Goal: Task Accomplishment & Management: Complete application form

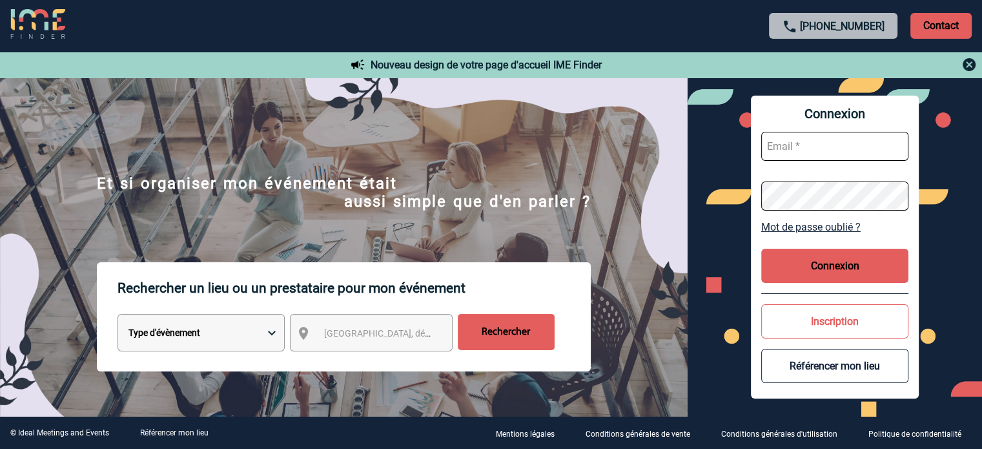
type input "eperiou@ime-groupe.com"
click at [829, 261] on button "Connexion" at bounding box center [834, 266] width 147 height 34
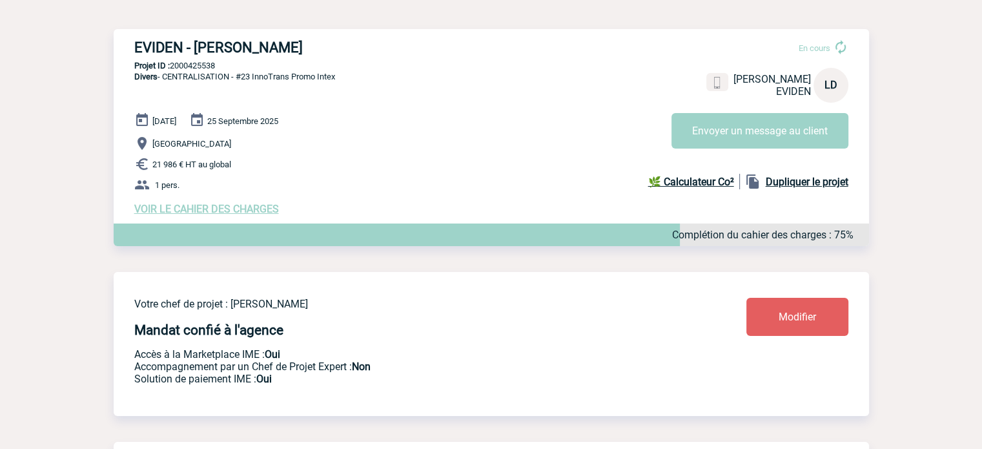
scroll to position [129, 0]
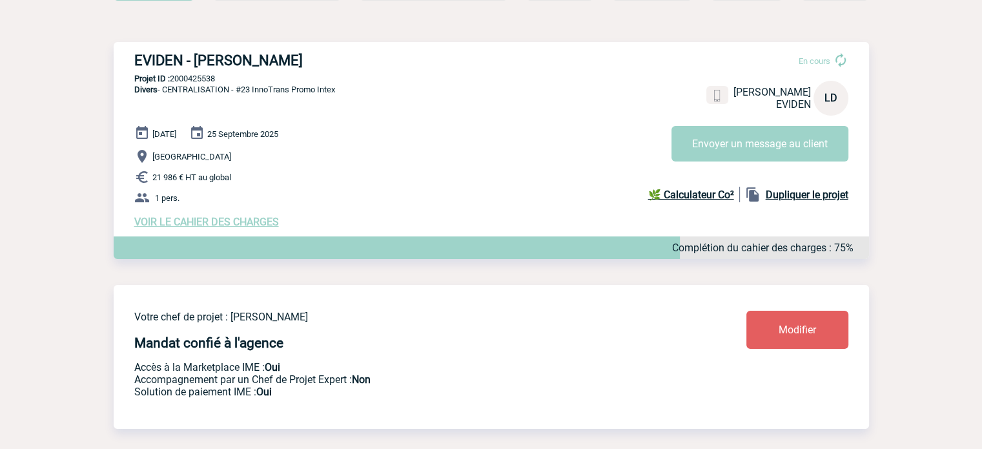
click at [261, 227] on span "VOIR LE CAHIER DES CHARGES" at bounding box center [206, 222] width 145 height 12
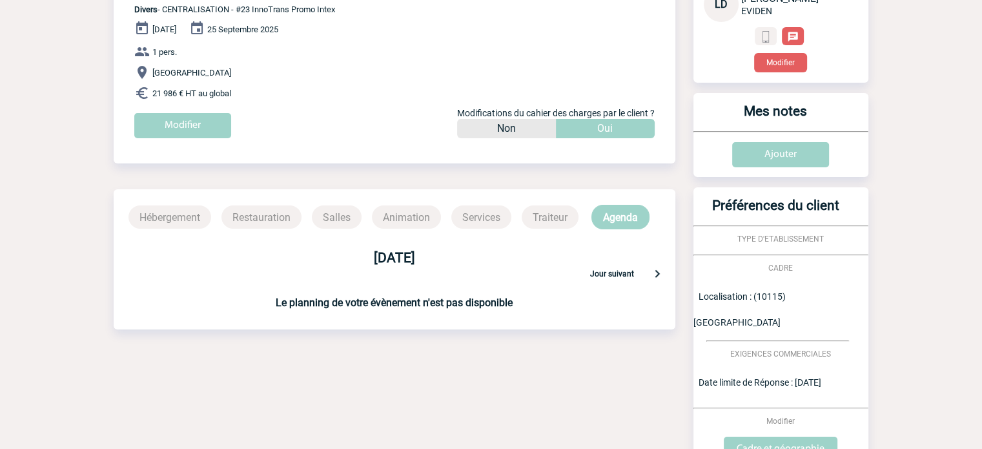
scroll to position [36, 0]
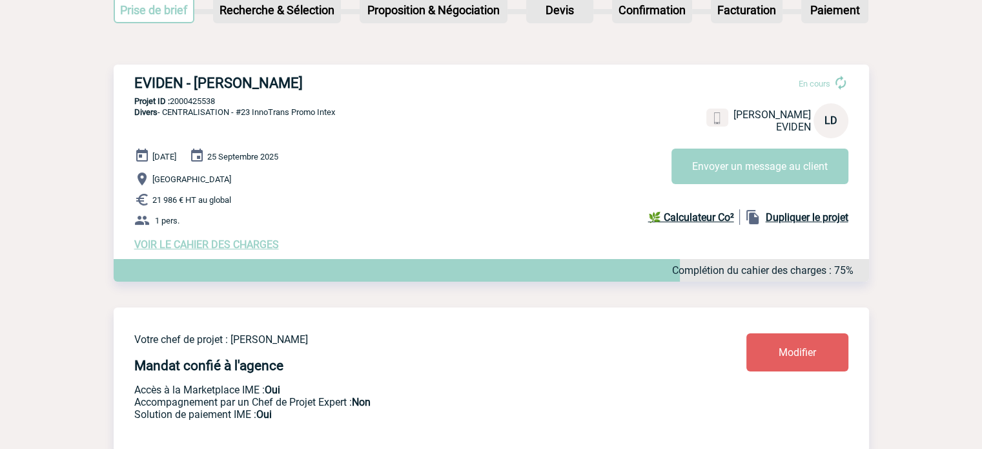
scroll to position [106, 0]
drag, startPoint x: 161, startPoint y: 80, endPoint x: 405, endPoint y: 87, distance: 244.1
click at [405, 87] on div "EVIDEN - Laurent DE JERPHANION En cours Laurent DE JERPHANION EVIDEN LD Envoyer…" at bounding box center [491, 163] width 755 height 196
copy h3 "EVIDEN - Laurent DE JERPHANION"
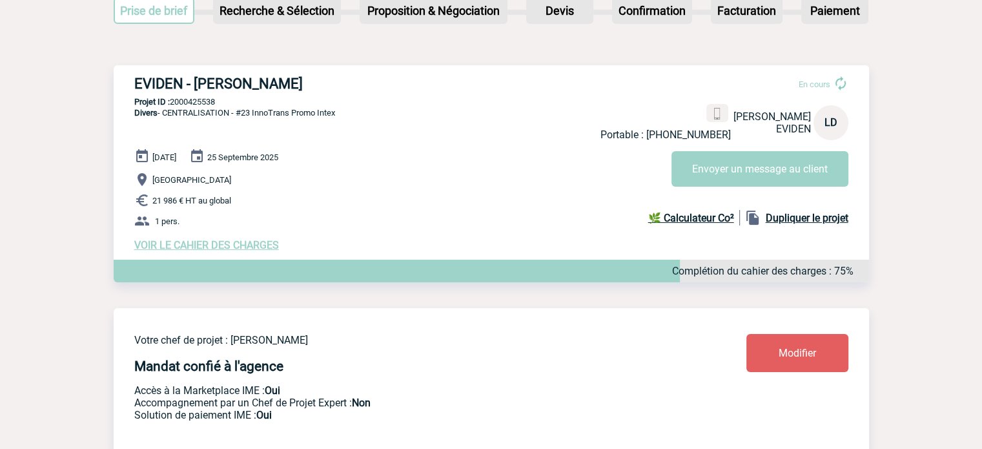
click at [431, 157] on div "22 Septembre 2025 25 Septembre 2025 BERLIN 21 986 € HT au global 1 pers. VOIR L…" at bounding box center [501, 199] width 735 height 103
drag, startPoint x: 239, startPoint y: 114, endPoint x: 343, endPoint y: 113, distance: 103.9
click at [343, 113] on div "EVIDEN - Laurent DE JERPHANION En cours Portable : +33680315136 Laurent DE JERP…" at bounding box center [491, 163] width 755 height 196
copy span "#23 InnoTrans Promo Intex"
click at [189, 94] on div "EVIDEN - Laurent DE JERPHANION En cours Portable : +33680315136 Laurent DE JERP…" at bounding box center [491, 163] width 755 height 196
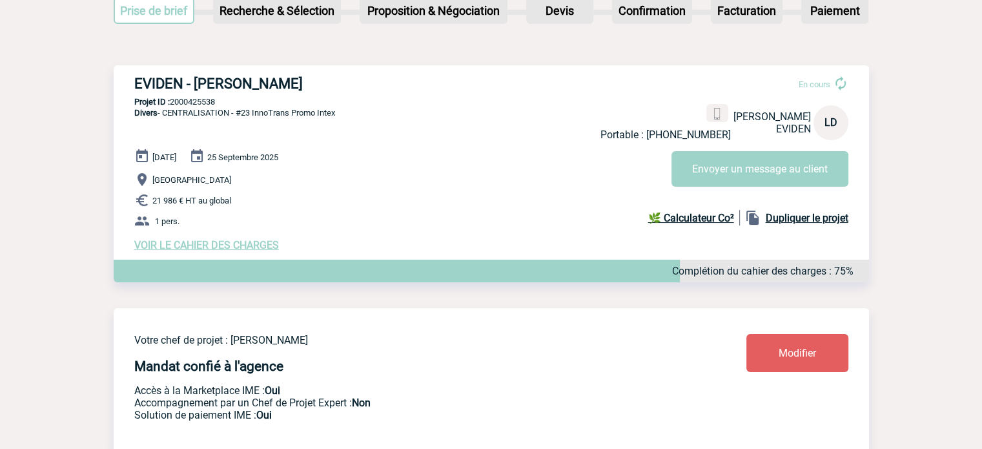
click at [189, 94] on div "EVIDEN - Laurent DE JERPHANION En cours Portable : +33680315136 Laurent DE JERP…" at bounding box center [491, 163] width 755 height 196
copy p "2000425538"
drag, startPoint x: 240, startPoint y: 113, endPoint x: 349, endPoint y: 111, distance: 108.5
click at [349, 111] on div "EVIDEN - Laurent DE JERPHANION En cours Portable : +33680315136 Laurent DE JERP…" at bounding box center [491, 163] width 755 height 196
click at [309, 113] on span "Divers - CENTRALISATION - #23 InnoTrans Promo Intex" at bounding box center [234, 113] width 201 height 10
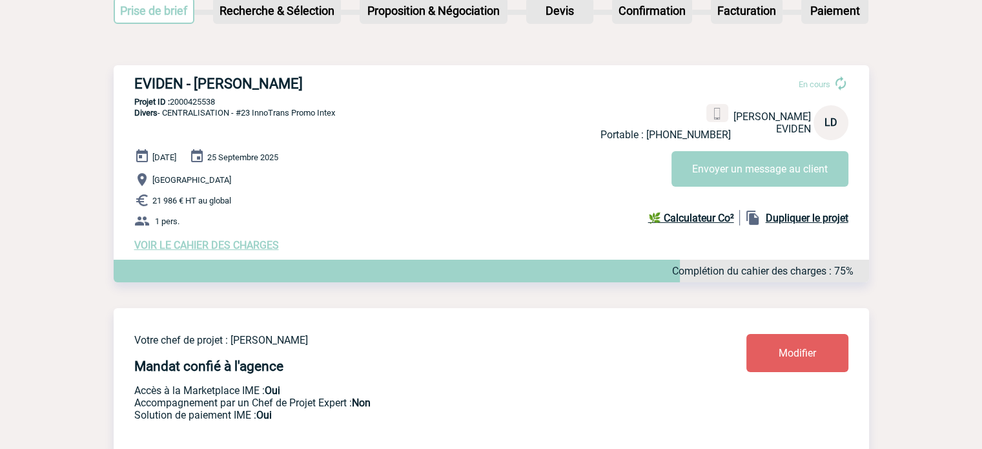
drag, startPoint x: 237, startPoint y: 116, endPoint x: 391, endPoint y: 113, distance: 154.3
click at [391, 113] on div "EVIDEN - Laurent DE JERPHANION En cours Portable : +33680315136 Laurent DE JERP…" at bounding box center [491, 163] width 755 height 196
copy span "#23 InnoTrans Promo Intex"
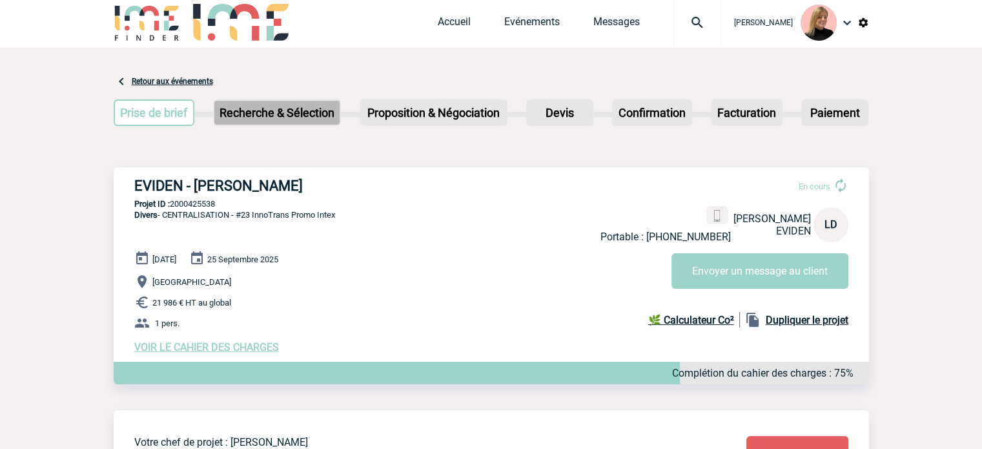
scroll to position [0, 0]
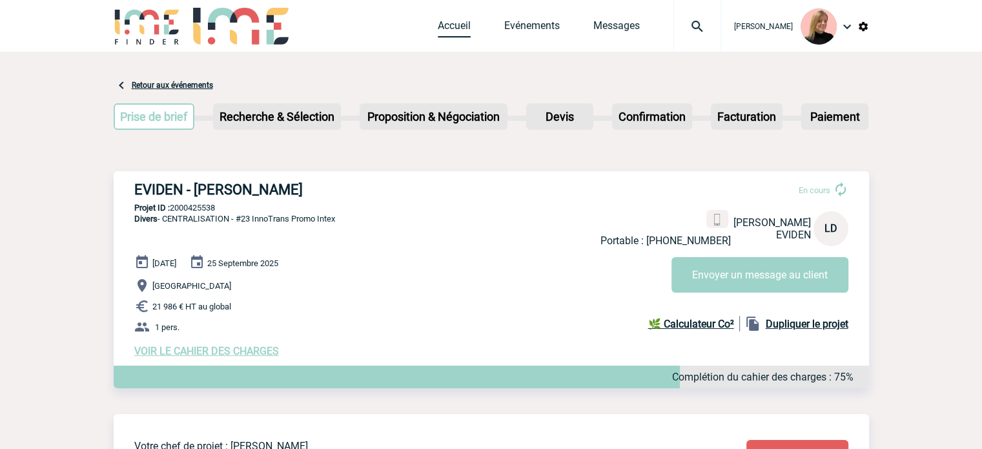
click at [471, 25] on link "Accueil" at bounding box center [454, 28] width 33 height 18
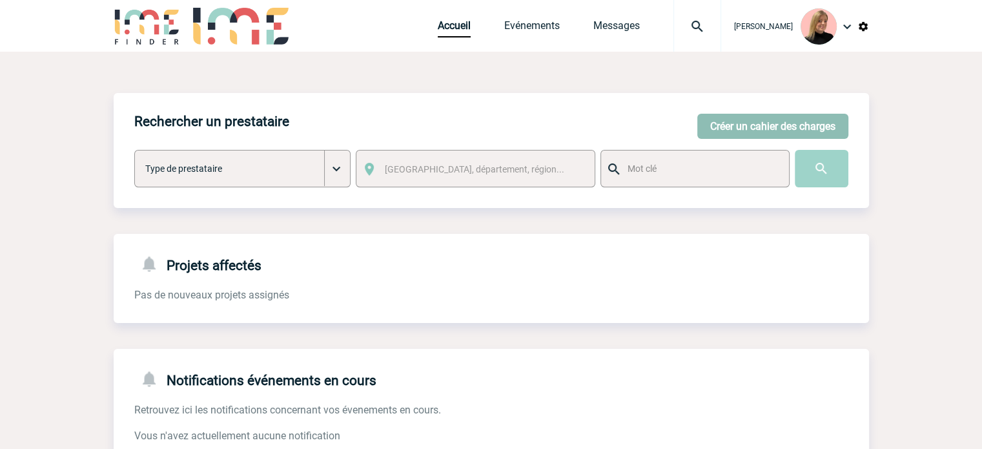
click at [820, 128] on button "Créer un cahier des charges" at bounding box center [772, 126] width 151 height 25
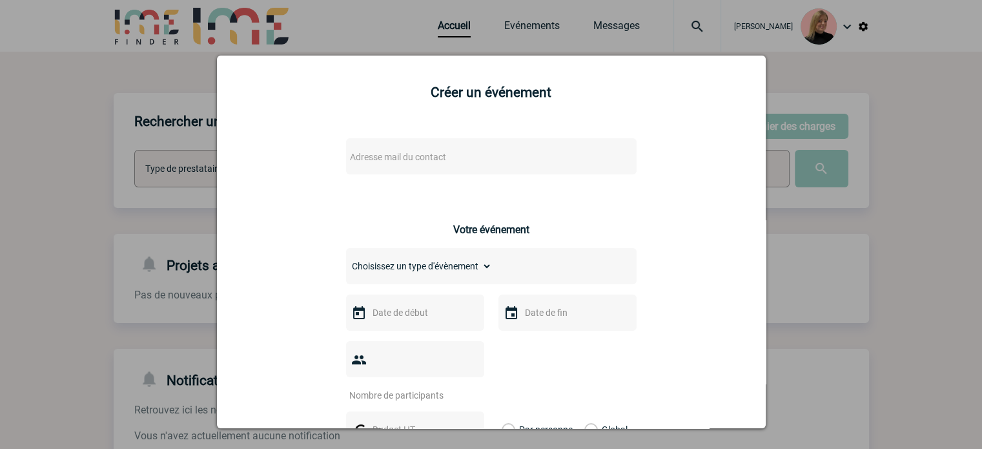
click at [471, 159] on span "Adresse mail du contact" at bounding box center [458, 157] width 226 height 18
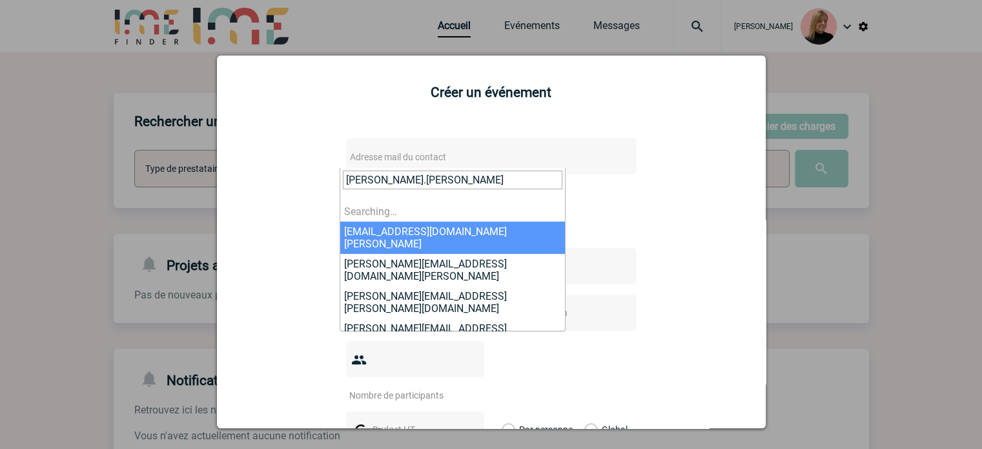
type input "[PERSON_NAME].[PERSON_NAME]"
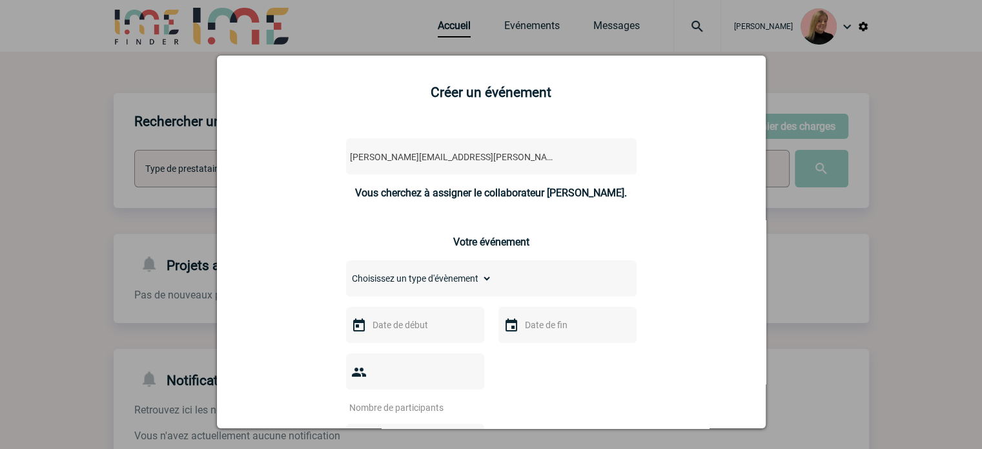
select select "132888"
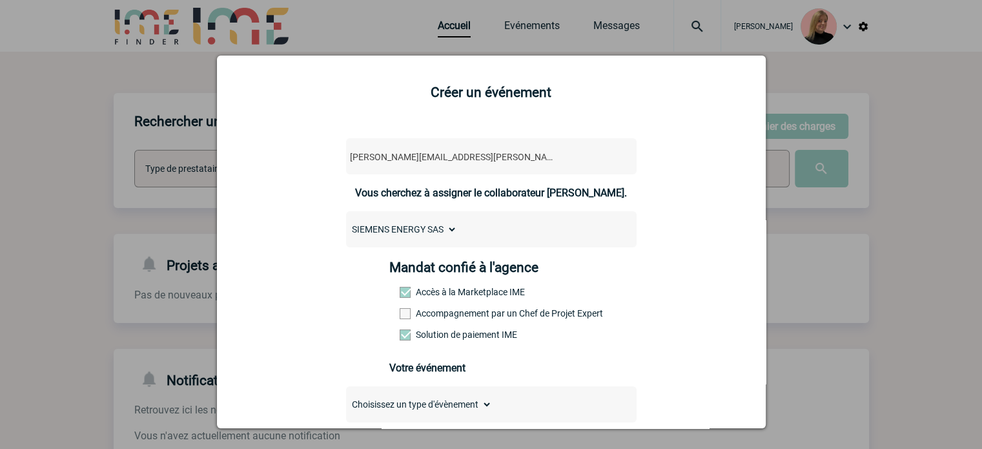
click at [464, 310] on div "Mandat confié à l'agence Accès à la Marketplace IME Accompagnement par un Chef …" at bounding box center [490, 305] width 203 height 90
click at [456, 317] on label "Accompagnement par un Chef de Projet Expert" at bounding box center [428, 313] width 57 height 10
click at [0, 0] on input "Accompagnement par un Chef de Projet Expert" at bounding box center [0, 0] width 0 height 0
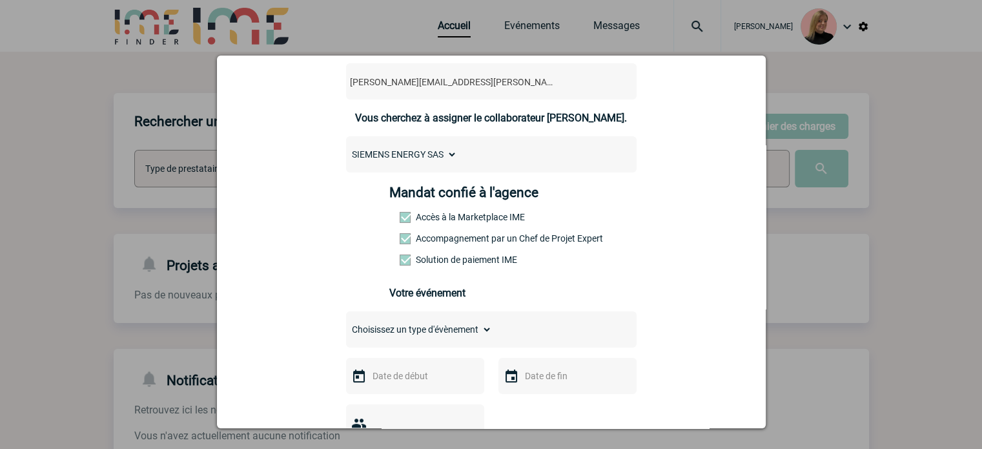
scroll to position [129, 0]
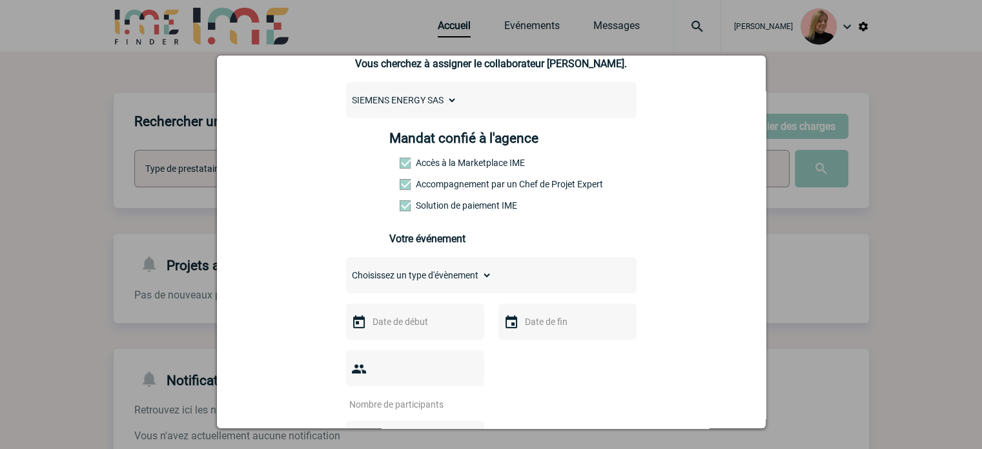
click at [421, 272] on select "Choisissez un type d'évènement Séminaire avec nuitée Séminaire sans nuitée Repa…" at bounding box center [419, 275] width 146 height 18
click at [346, 270] on select "Choisissez un type d'évènement Séminaire avec nuitée Séminaire sans nuitée Repa…" at bounding box center [419, 275] width 146 height 18
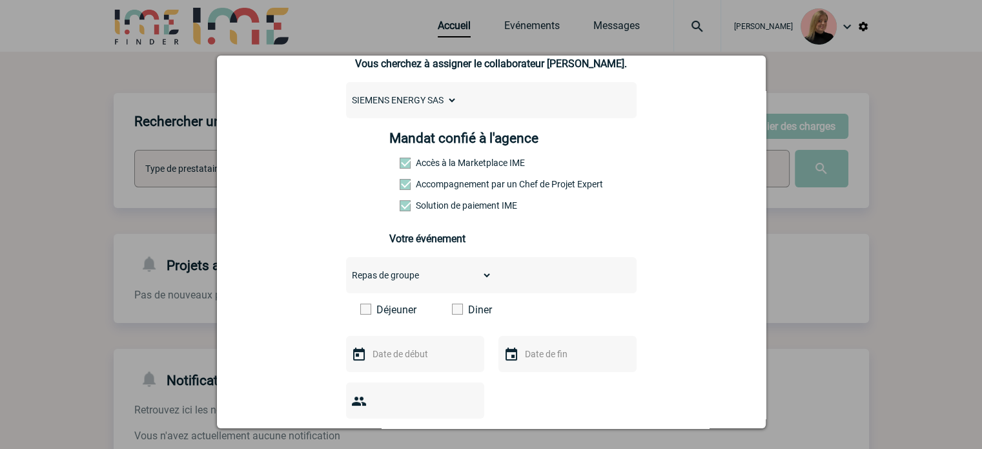
click at [463, 280] on select "Choisissez un type d'évènement Séminaire avec nuitée Séminaire sans nuitée Repa…" at bounding box center [419, 275] width 146 height 18
select select "4"
click at [346, 270] on select "Choisissez un type d'évènement Séminaire avec nuitée Séminaire sans nuitée Repa…" at bounding box center [419, 275] width 146 height 18
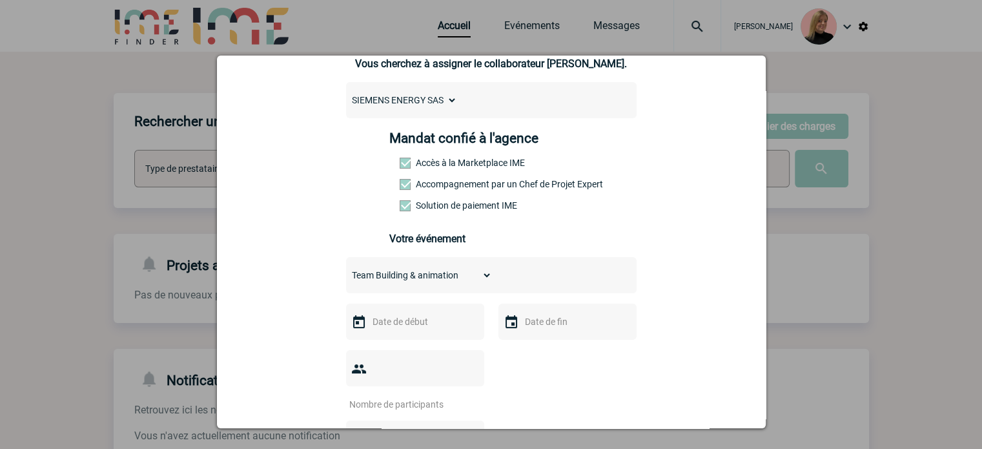
drag, startPoint x: 390, startPoint y: 340, endPoint x: 394, endPoint y: 334, distance: 7.5
click at [392, 338] on div at bounding box center [415, 321] width 138 height 36
click at [394, 330] on input "text" at bounding box center [413, 321] width 89 height 17
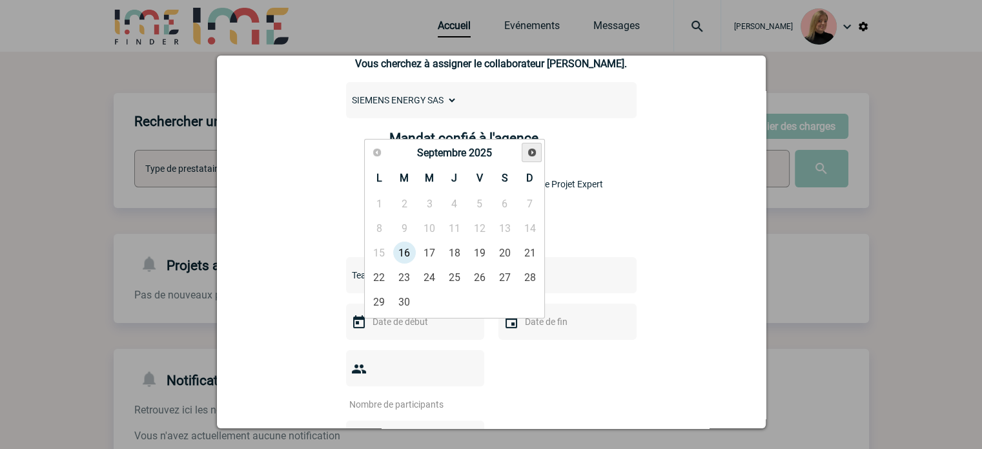
click at [527, 148] on span "Suivant" at bounding box center [532, 152] width 10 height 10
click at [525, 149] on link "Suivant" at bounding box center [532, 153] width 20 height 20
click at [525, 148] on link "Suivant" at bounding box center [532, 153] width 20 height 20
click at [447, 252] on link "18" at bounding box center [454, 252] width 24 height 23
type input "[DATE]"
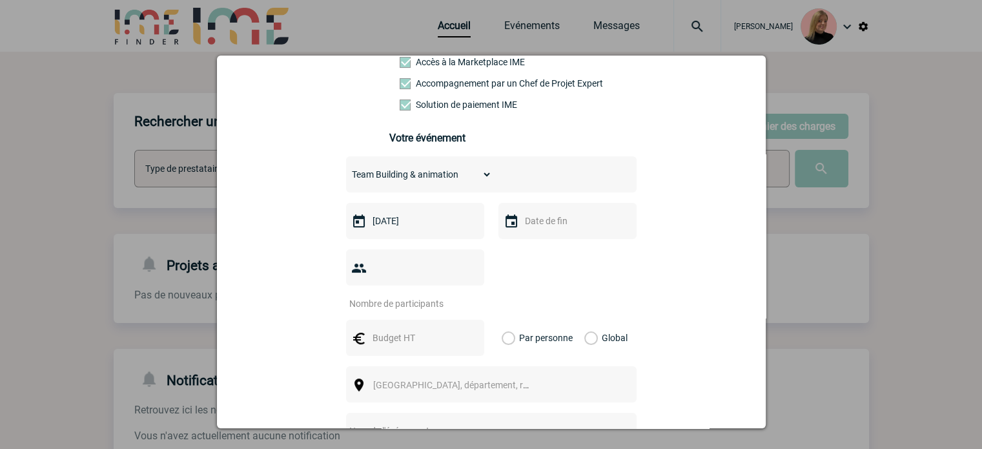
scroll to position [258, 0]
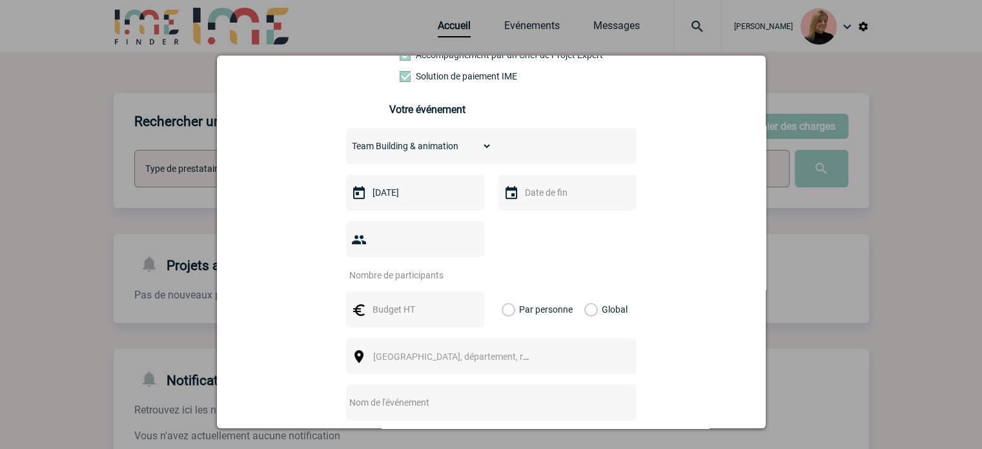
click at [390, 267] on input "number" at bounding box center [406, 275] width 121 height 17
type input "80"
click at [584, 291] on label "Global" at bounding box center [588, 309] width 8 height 36
click at [0, 0] on input "Global" at bounding box center [0, 0] width 0 height 0
click at [461, 291] on div at bounding box center [415, 309] width 138 height 36
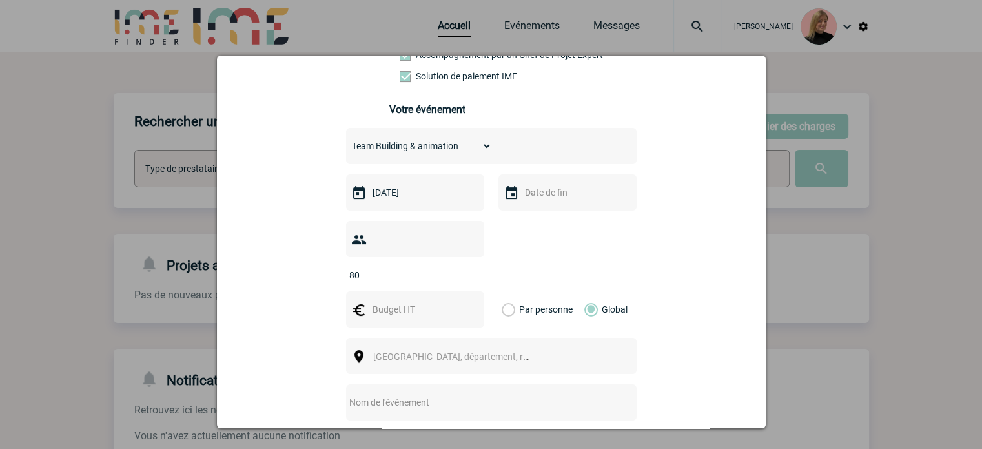
click at [430, 301] on input "text" at bounding box center [413, 309] width 89 height 17
type input "8000"
click at [376, 347] on span "[GEOGRAPHIC_DATA], département, région..." at bounding box center [457, 356] width 178 height 18
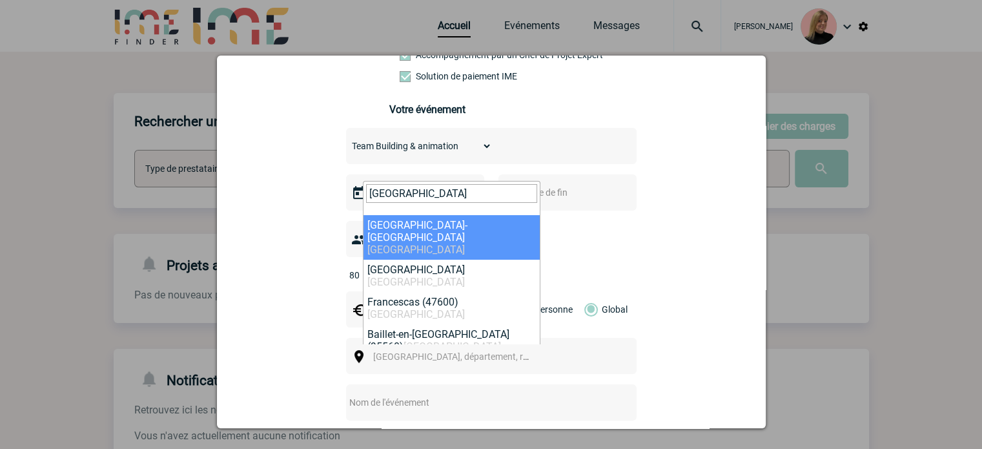
drag, startPoint x: 423, startPoint y: 192, endPoint x: 307, endPoint y: 178, distance: 117.6
click at [307, 178] on body "[PERSON_NAME] Accueil Evénements 0" at bounding box center [491, 328] width 982 height 656
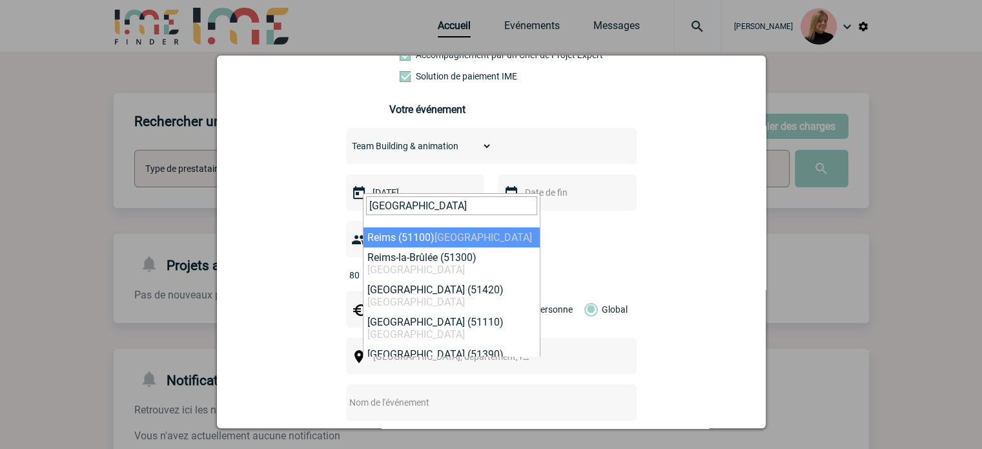
type input "[GEOGRAPHIC_DATA]"
select select "20825"
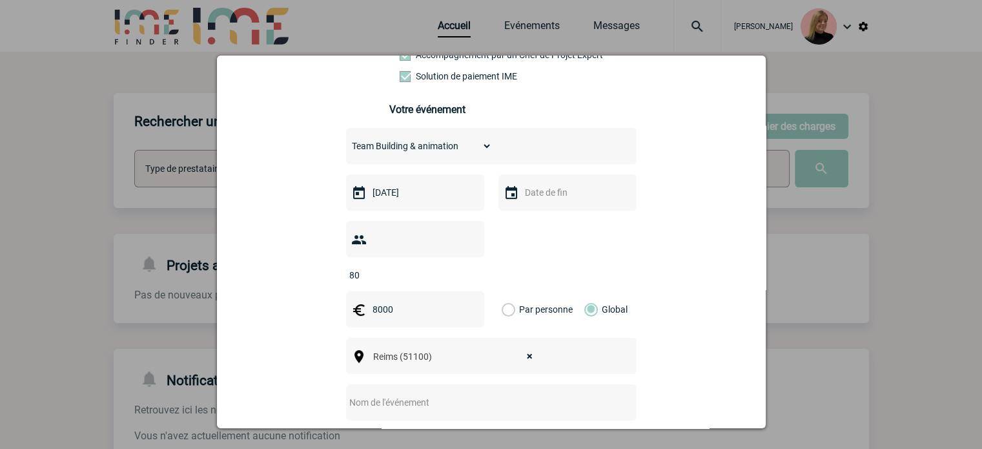
scroll to position [387, 0]
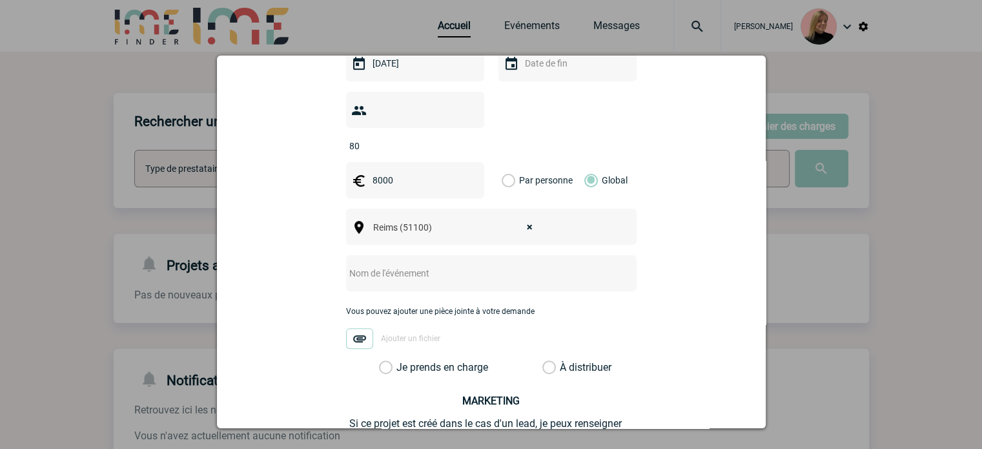
click at [425, 265] on input "text" at bounding box center [474, 273] width 256 height 17
type input "Soirée d'entreprise"
click at [436, 335] on div "Vous pouvez ajouter une pièce jointe à votre demande Ajouter un fichier" at bounding box center [491, 334] width 290 height 54
click at [401, 361] on label "Je prends en charge" at bounding box center [390, 367] width 22 height 13
click at [0, 0] on input "Je prends en charge" at bounding box center [0, 0] width 0 height 0
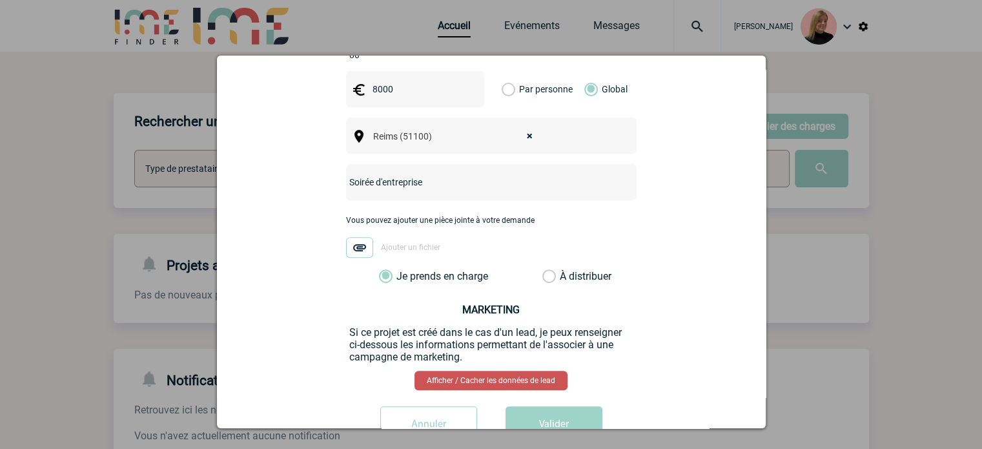
scroll to position [502, 0]
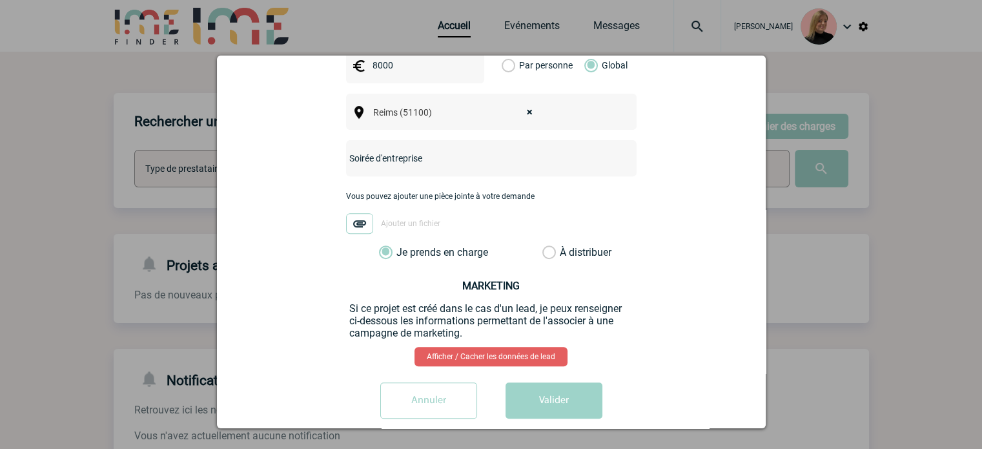
click at [557, 387] on button "Valider" at bounding box center [553, 400] width 97 height 36
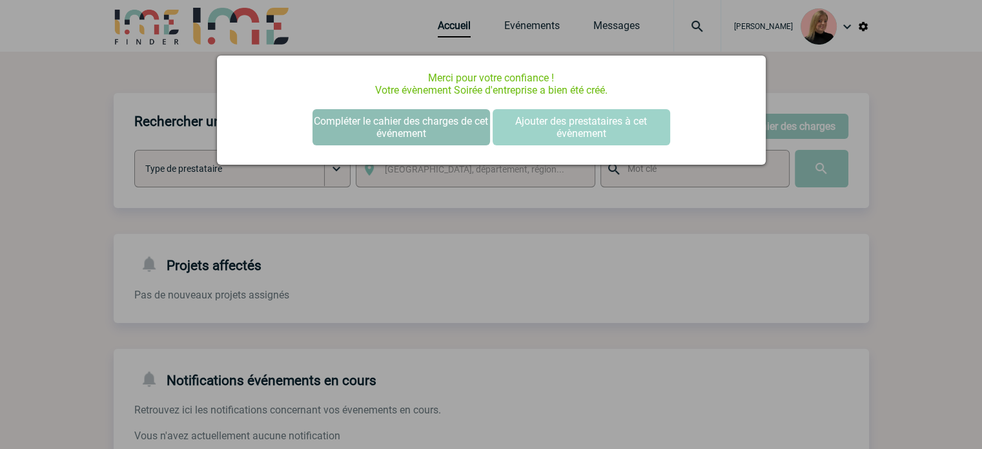
click at [426, 119] on button "Compléter le cahier des charges de cet événement" at bounding box center [401, 127] width 178 height 36
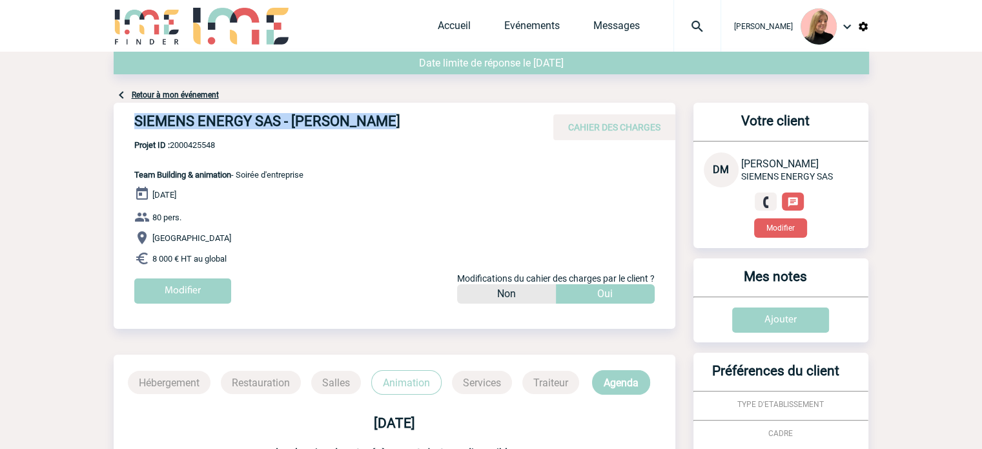
drag, startPoint x: 132, startPoint y: 121, endPoint x: 411, endPoint y: 111, distance: 278.4
click at [411, 111] on div "SIEMENS ENERGY SAS - [PERSON_NAME] CAHIER DES CHARGES" at bounding box center [395, 121] width 562 height 37
copy h4 "SIEMENS ENERGY SAS - [PERSON_NAME]"
click at [198, 146] on span "Projet ID : 2000425548" at bounding box center [218, 145] width 169 height 10
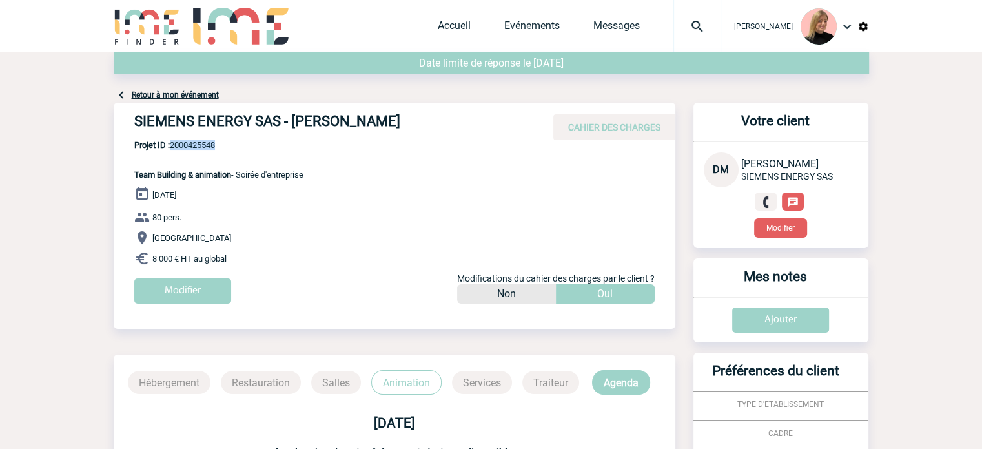
copy span "2000425548"
